Goal: Information Seeking & Learning: Learn about a topic

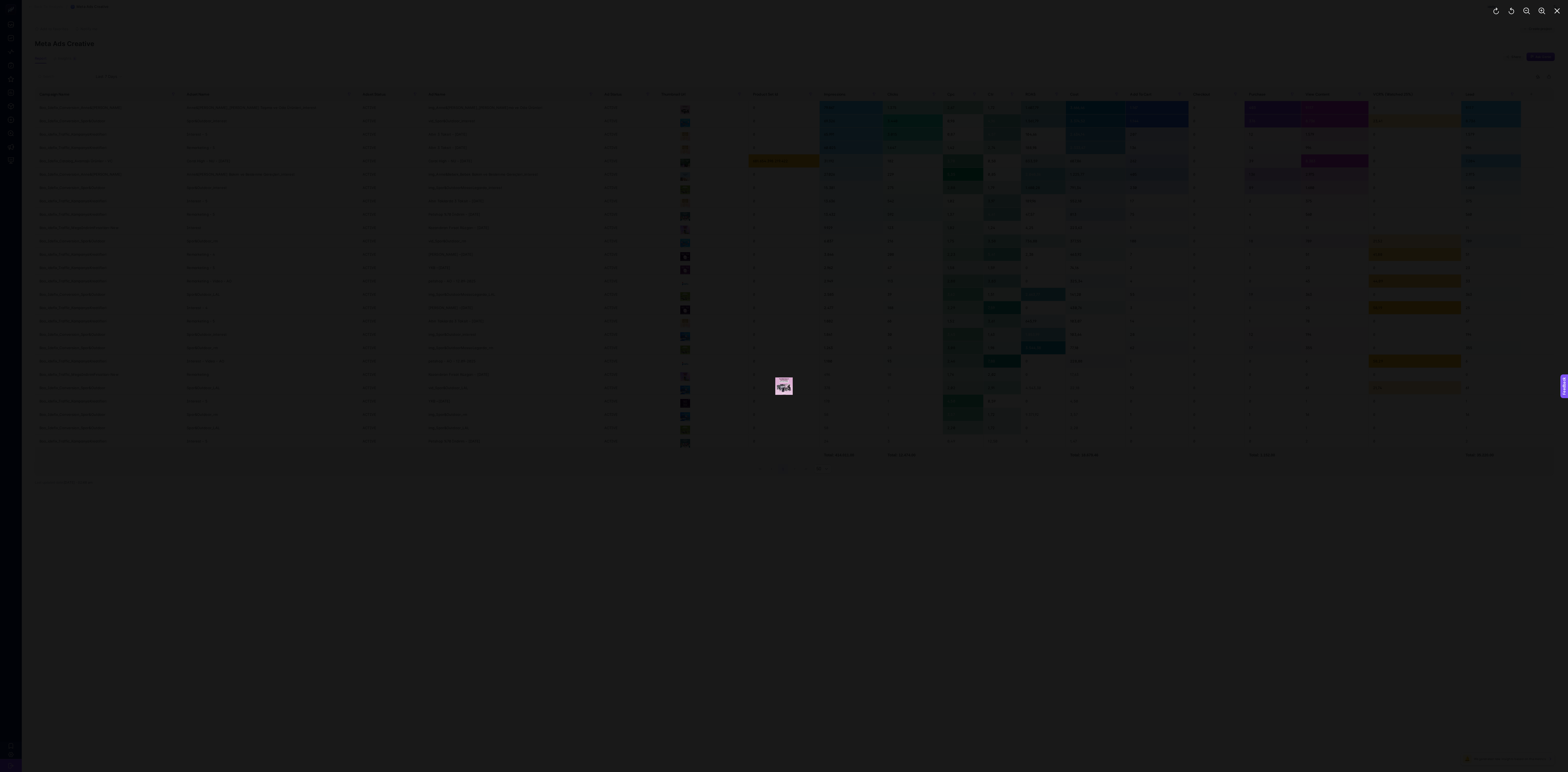
click at [691, 250] on div at bounding box center [784, 386] width 1568 height 772
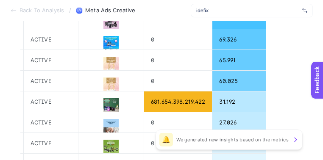
scroll to position [0, 517]
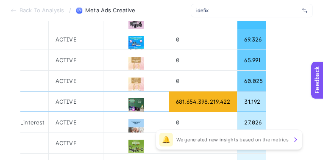
click at [231, 102] on div "681.654.398.219.422" at bounding box center [203, 102] width 68 height 20
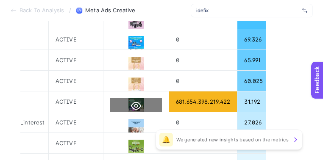
click at [141, 101] on icon at bounding box center [136, 106] width 10 height 10
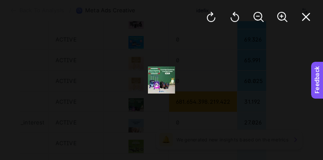
click at [161, 80] on img at bounding box center [161, 80] width 27 height 27
click at [203, 86] on div at bounding box center [161, 80] width 323 height 160
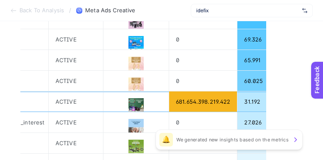
click at [225, 99] on div "681.654.398.219.422" at bounding box center [203, 102] width 68 height 20
click at [273, 103] on div "31.192" at bounding box center [267, 102] width 61 height 20
click at [284, 102] on div "31.192" at bounding box center [267, 102] width 61 height 20
click at [287, 101] on div "31.192" at bounding box center [267, 102] width 61 height 20
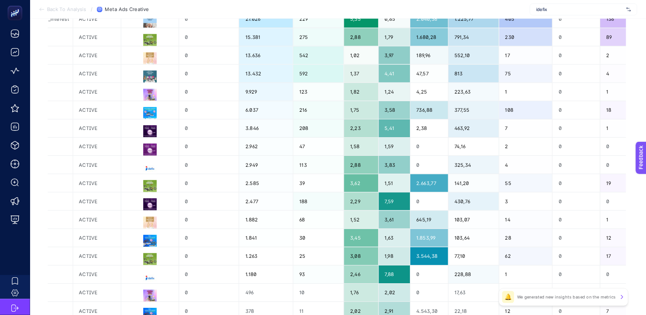
scroll to position [0, 0]
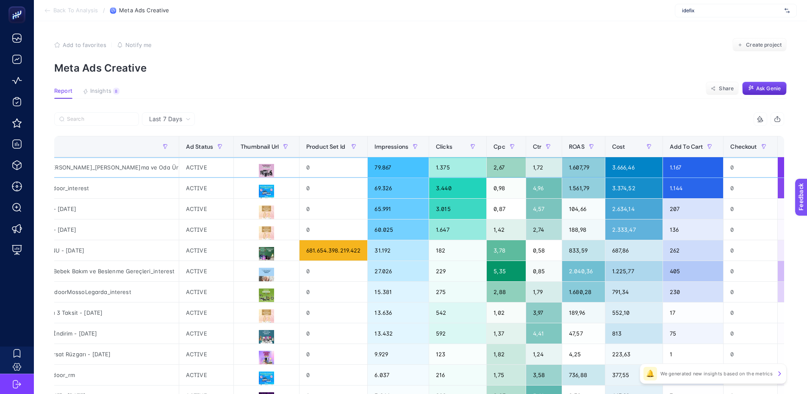
click at [137, 177] on div "img_Anne&[PERSON_NAME]_[PERSON_NAME]ma ve Oda Ürünleri" at bounding box center [94, 167] width 169 height 20
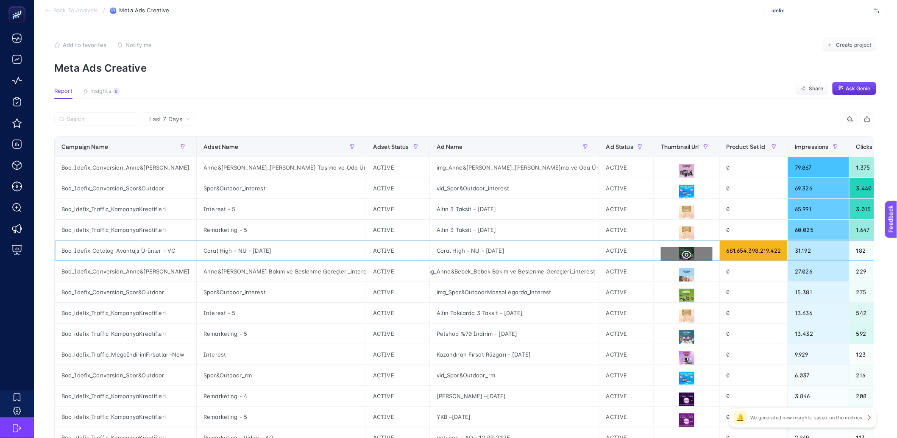
drag, startPoint x: 543, startPoint y: 255, endPoint x: 654, endPoint y: 258, distance: 111.9
click at [654, 258] on tr "Boo_Idefix_Catalog_Avantajlı Ürünler - VC Coral High - NU - [DATE] ACTIVE Coral…" at bounding box center [775, 250] width 1441 height 21
click at [760, 249] on div "681.654.398.219.422" at bounding box center [754, 250] width 68 height 20
click at [803, 252] on div "31.192" at bounding box center [818, 250] width 61 height 20
click at [852, 252] on div "182" at bounding box center [877, 250] width 57 height 20
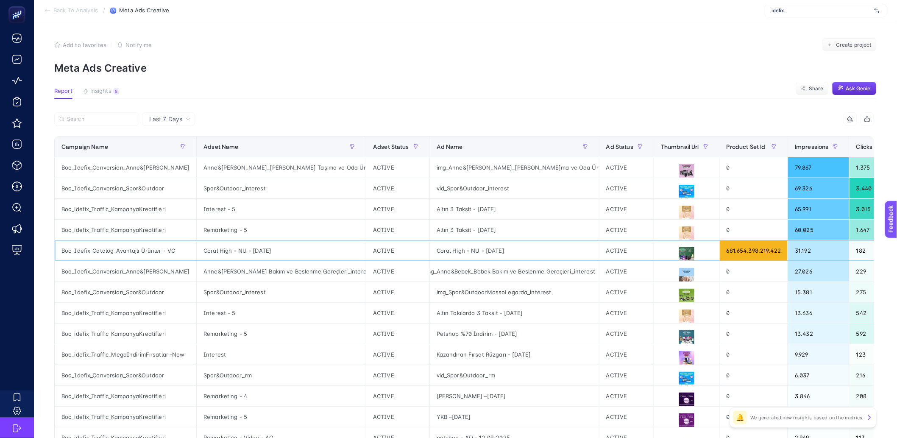
drag, startPoint x: 776, startPoint y: 246, endPoint x: 748, endPoint y: 248, distance: 28.1
click at [776, 246] on div "681.654.398.219.422" at bounding box center [754, 250] width 68 height 20
click at [748, 248] on div "681.654.398.219.422" at bounding box center [754, 250] width 68 height 20
click at [171, 122] on span "Last 7 Days" at bounding box center [165, 119] width 33 height 8
click at [175, 119] on span "Last 7 Days" at bounding box center [165, 119] width 33 height 8
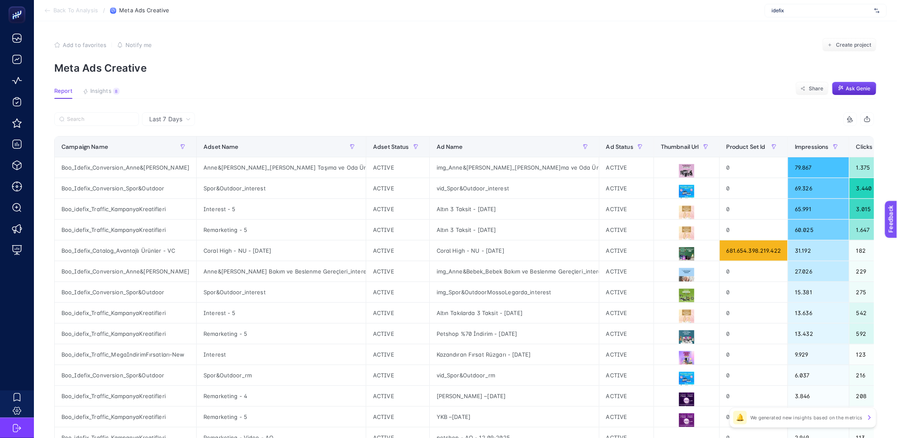
click at [175, 119] on span "Last 7 Days" at bounding box center [165, 119] width 33 height 8
click at [174, 137] on li "Last 7 Days" at bounding box center [169, 136] width 48 height 15
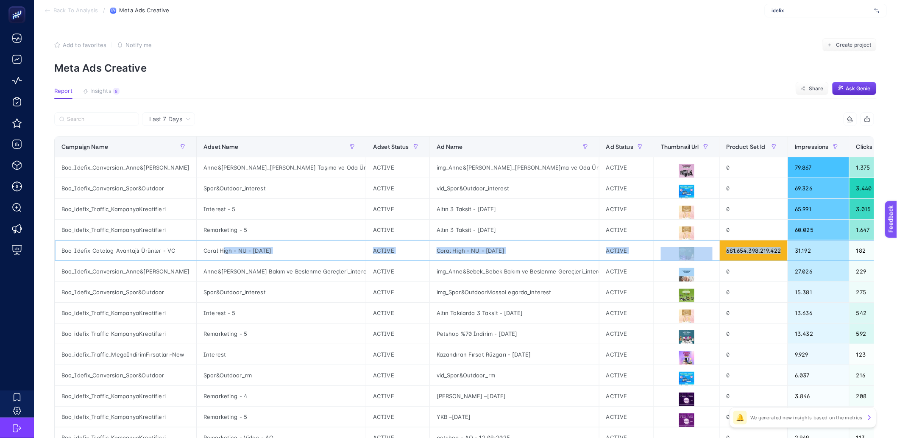
drag, startPoint x: 218, startPoint y: 250, endPoint x: 773, endPoint y: 256, distance: 554.8
click at [773, 256] on tr "Boo_Idefix_Catalog_Avantajlı Ürünler - VC Coral High - NU - [DATE] ACTIVE Coral…" at bounding box center [775, 250] width 1441 height 21
click at [764, 251] on div "681.654.398.219.422" at bounding box center [754, 250] width 68 height 20
click at [557, 280] on div "img_Anne&Bebek_Bebek Bakım ve Beslenme Gereçleri_interest" at bounding box center [514, 271] width 169 height 20
click at [557, 272] on div "img_Anne&Bebek_Bebek Bakım ve Beslenme Gereçleri_interest" at bounding box center [514, 271] width 169 height 20
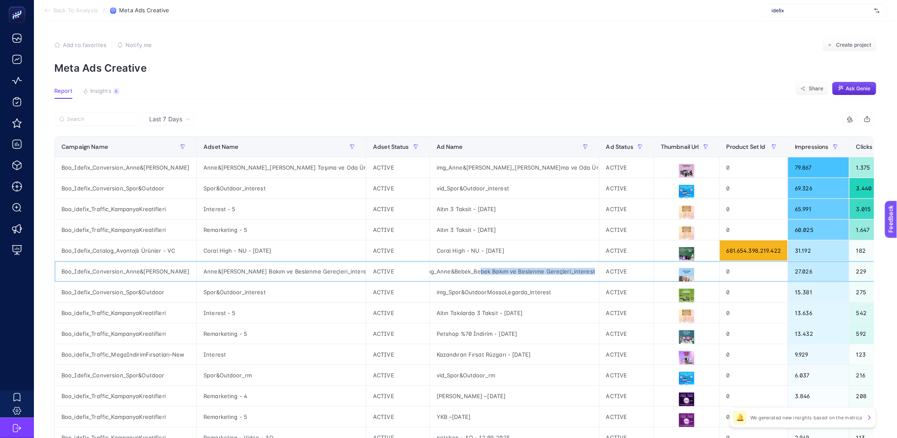
drag, startPoint x: 486, startPoint y: 268, endPoint x: 595, endPoint y: 280, distance: 109.6
click at [595, 280] on tr "Boo_Idefix_Conversion_[PERSON_NAME]&[PERSON_NAME]&[PERSON_NAME] Bakım ve Beslen…" at bounding box center [775, 271] width 1441 height 21
click at [498, 297] on div "img_Spor&OutdoorMossoLegarda_interest" at bounding box center [514, 292] width 169 height 20
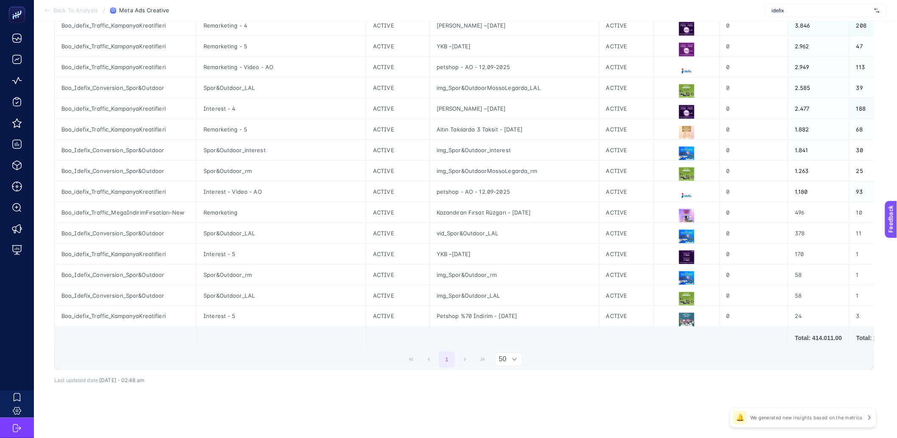
click at [512, 364] on div at bounding box center [514, 359] width 16 height 13
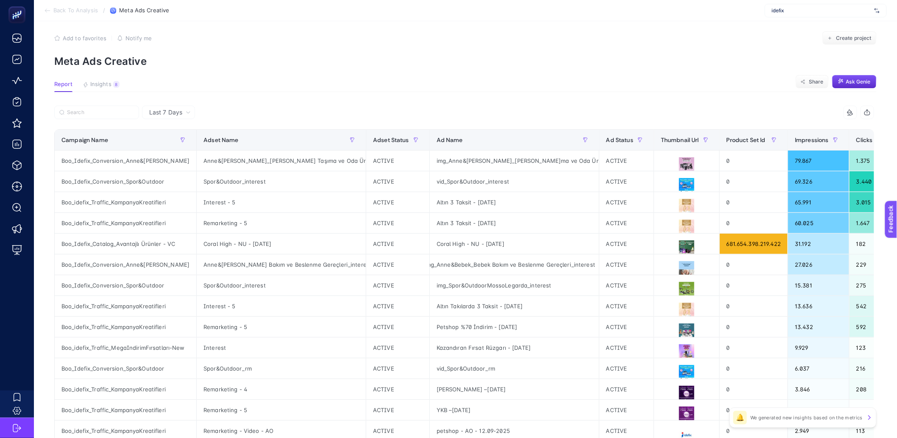
scroll to position [0, 5]
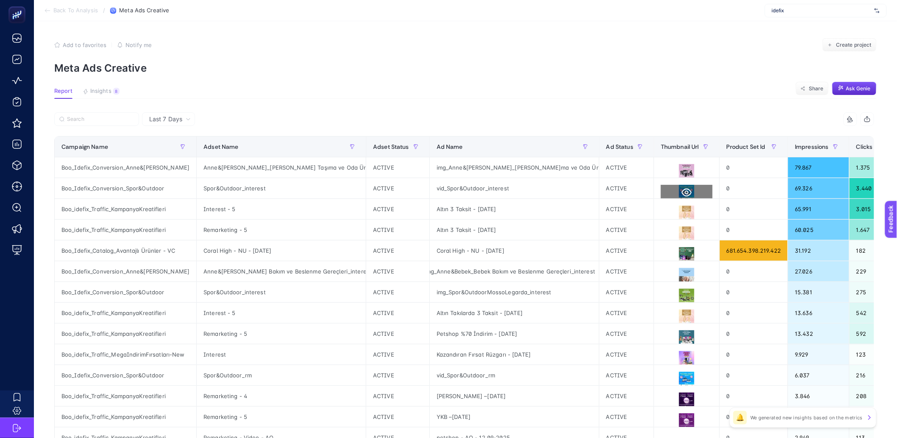
click at [682, 189] on icon at bounding box center [687, 193] width 10 height 8
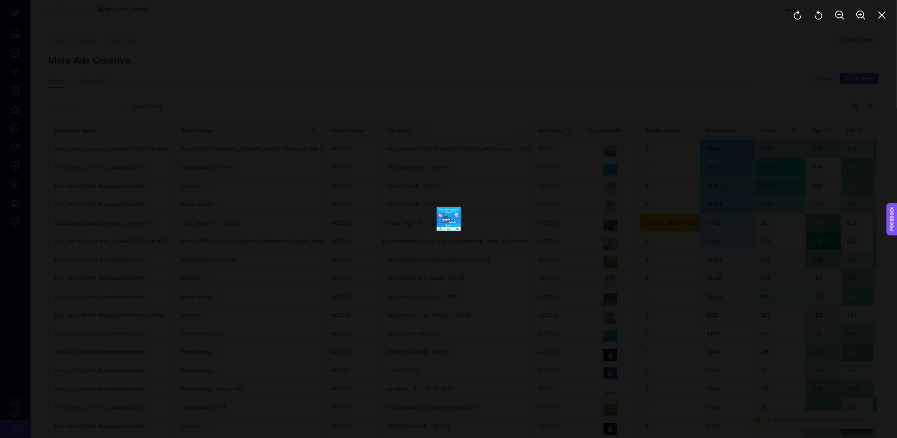
scroll to position [0, 12]
click at [615, 282] on div at bounding box center [504, 246] width 1009 height 492
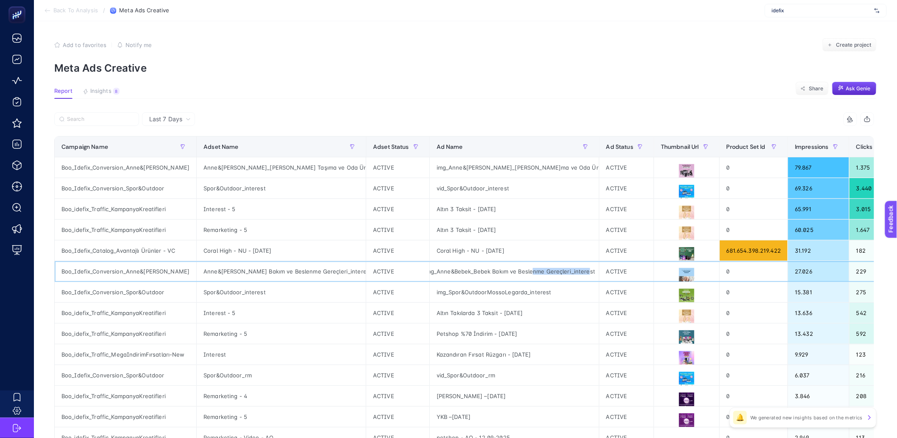
drag, startPoint x: 527, startPoint y: 274, endPoint x: 587, endPoint y: 275, distance: 59.8
click at [582, 273] on div "img_Anne&Bebek_Bebek Bakım ve Beslenme Gereçleri_interest" at bounding box center [514, 271] width 169 height 20
